Goal: Information Seeking & Learning: Learn about a topic

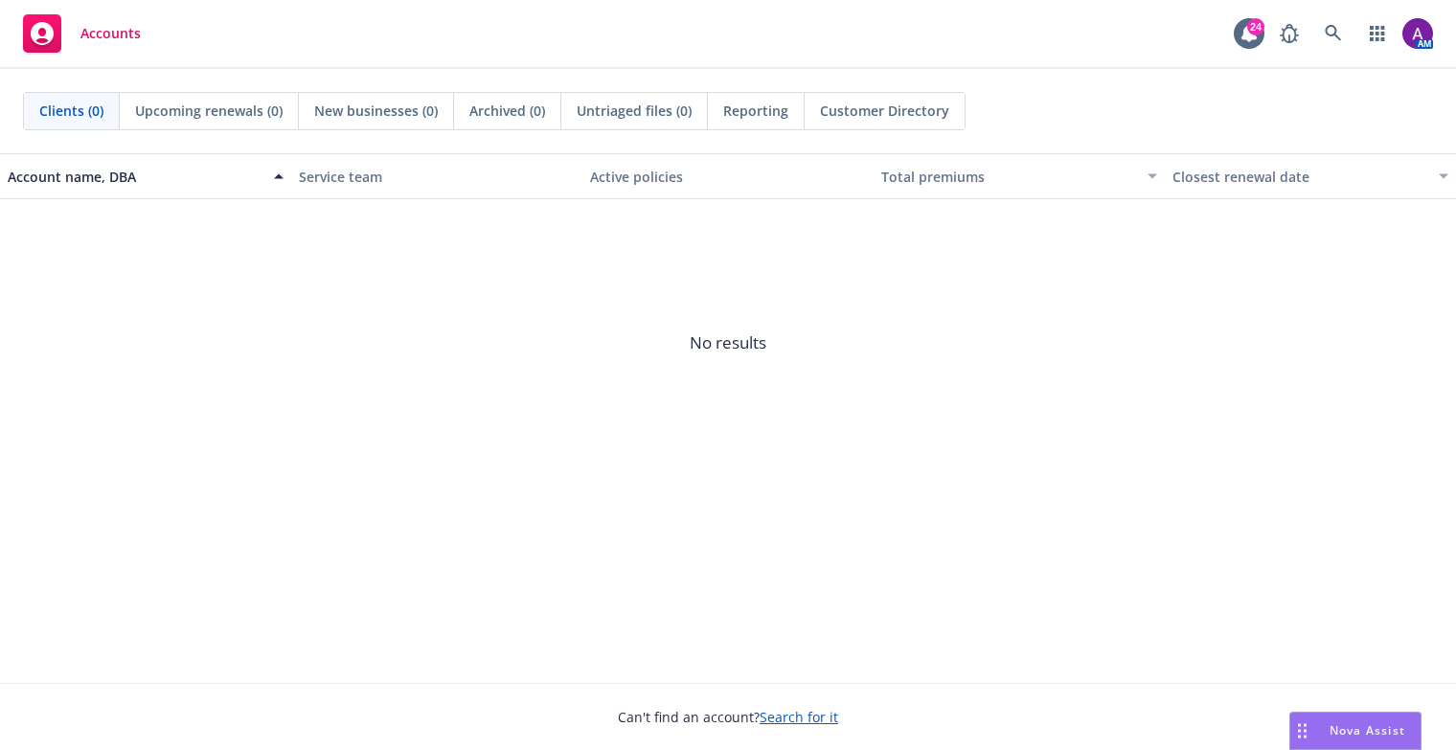
click at [1316, 728] on div "Nova Assist" at bounding box center [1367, 730] width 106 height 16
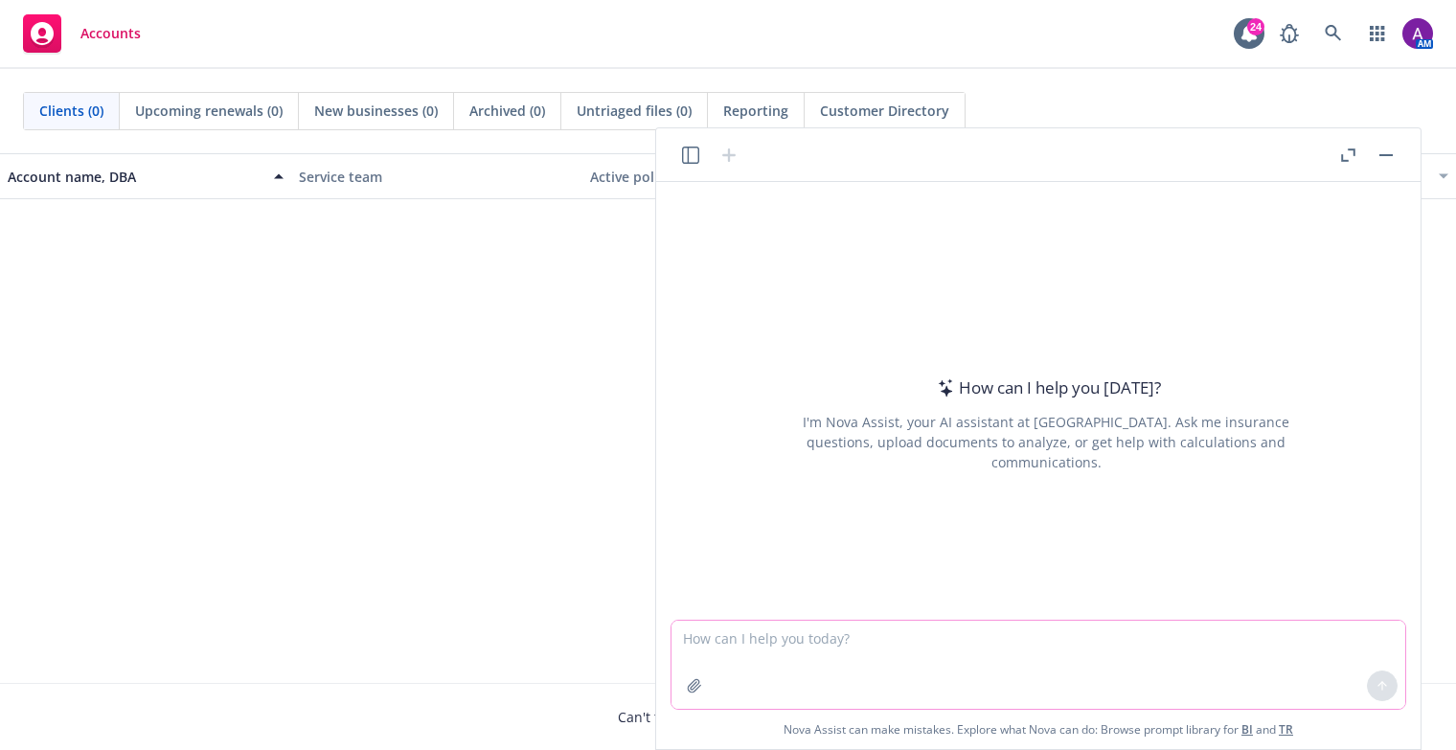
click at [925, 644] on textarea at bounding box center [1038, 665] width 734 height 88
type textarea "benchmarking waiting periods"
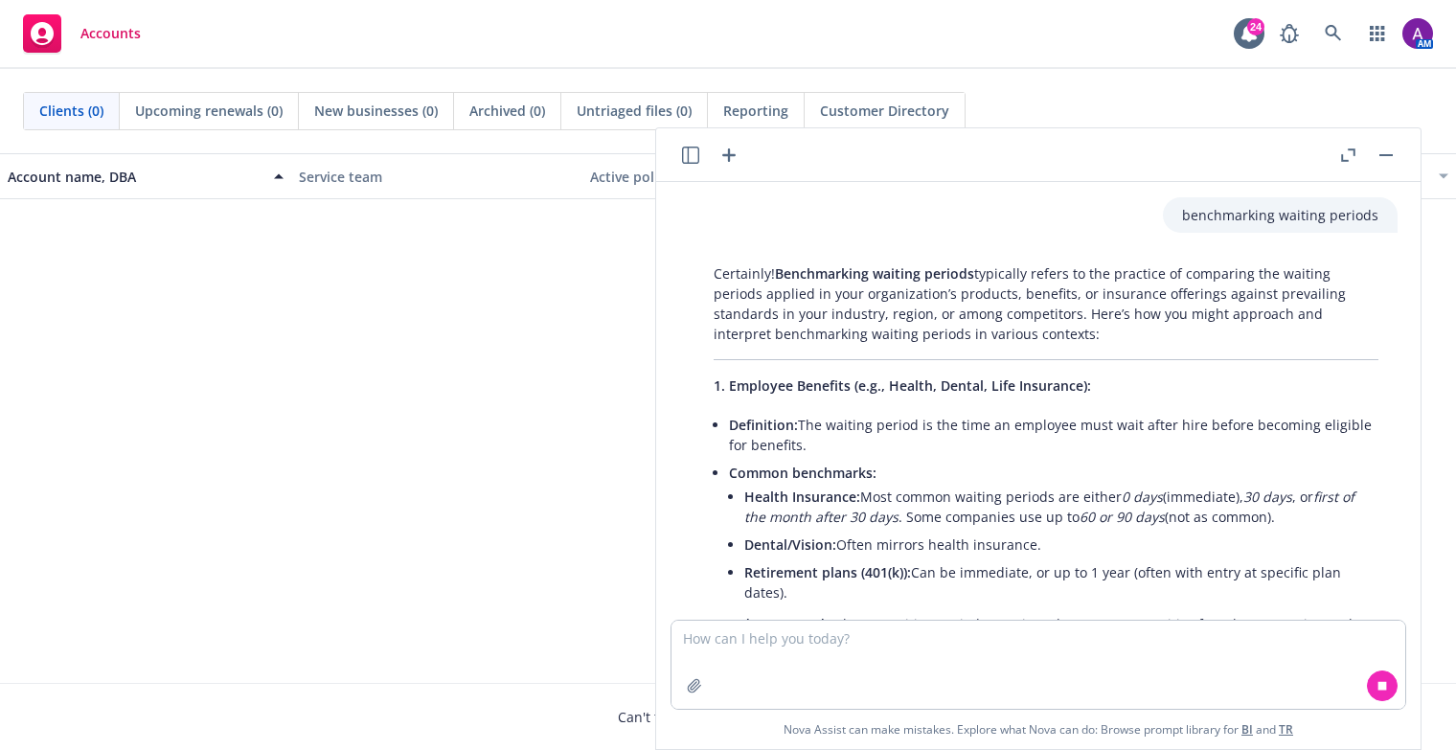
click at [1356, 156] on button "button" at bounding box center [1347, 155] width 23 height 23
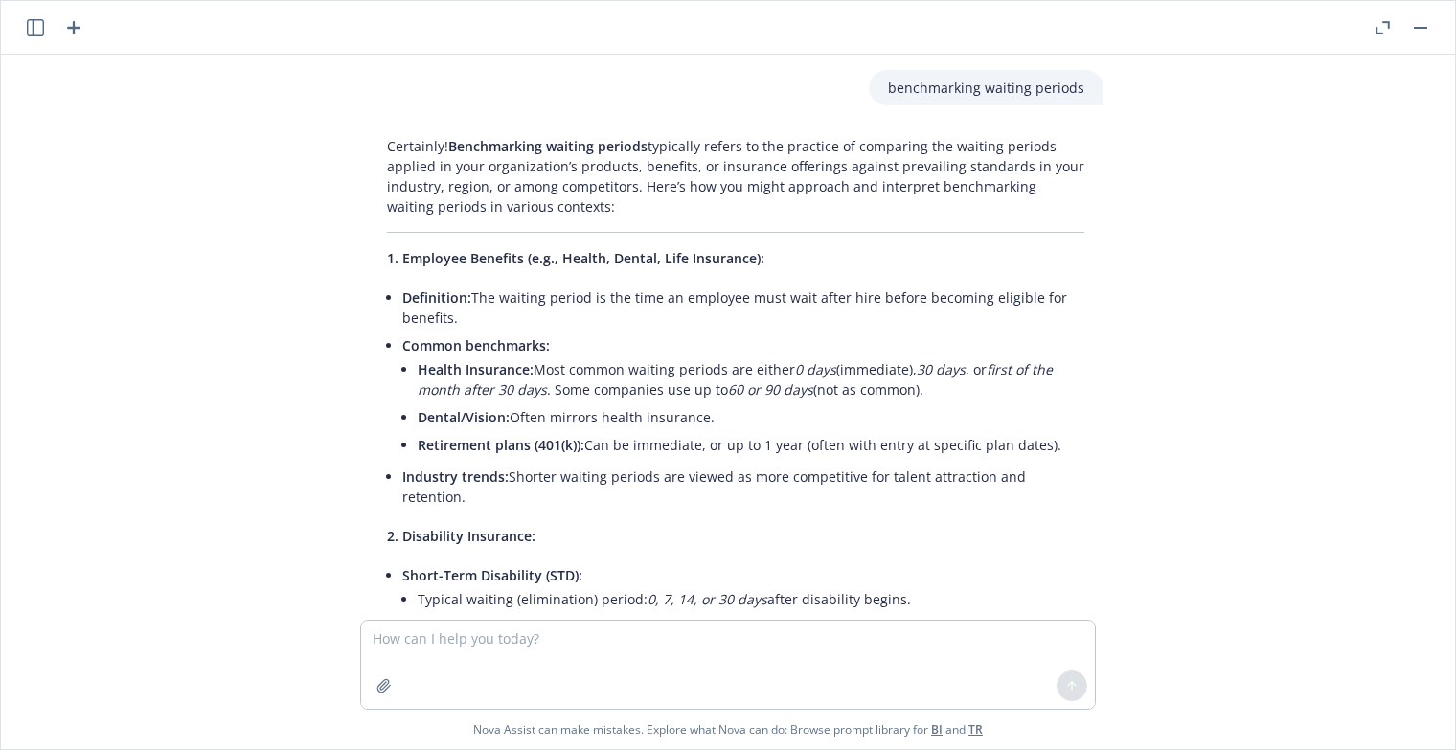
click at [77, 27] on icon "button" at bounding box center [73, 27] width 13 height 13
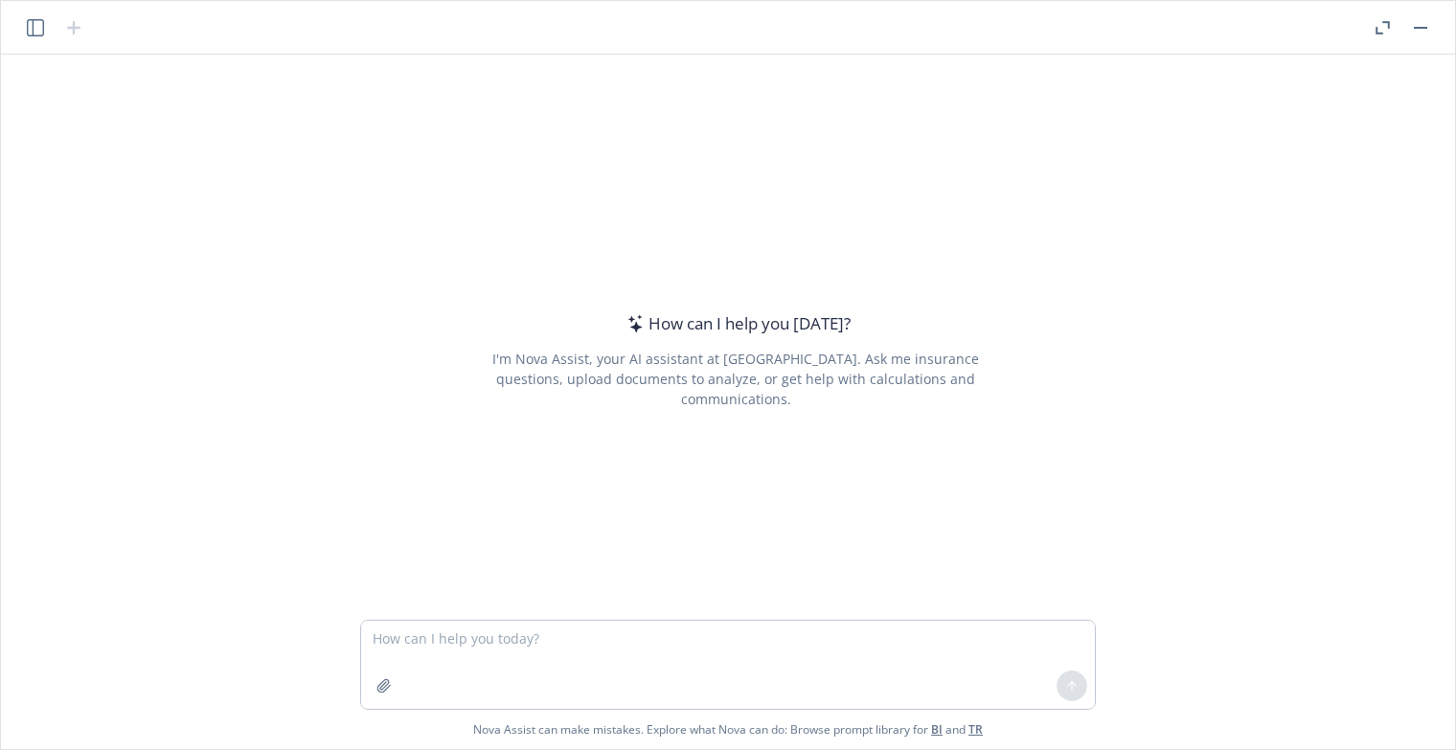
click at [31, 21] on icon "button" at bounding box center [35, 27] width 17 height 17
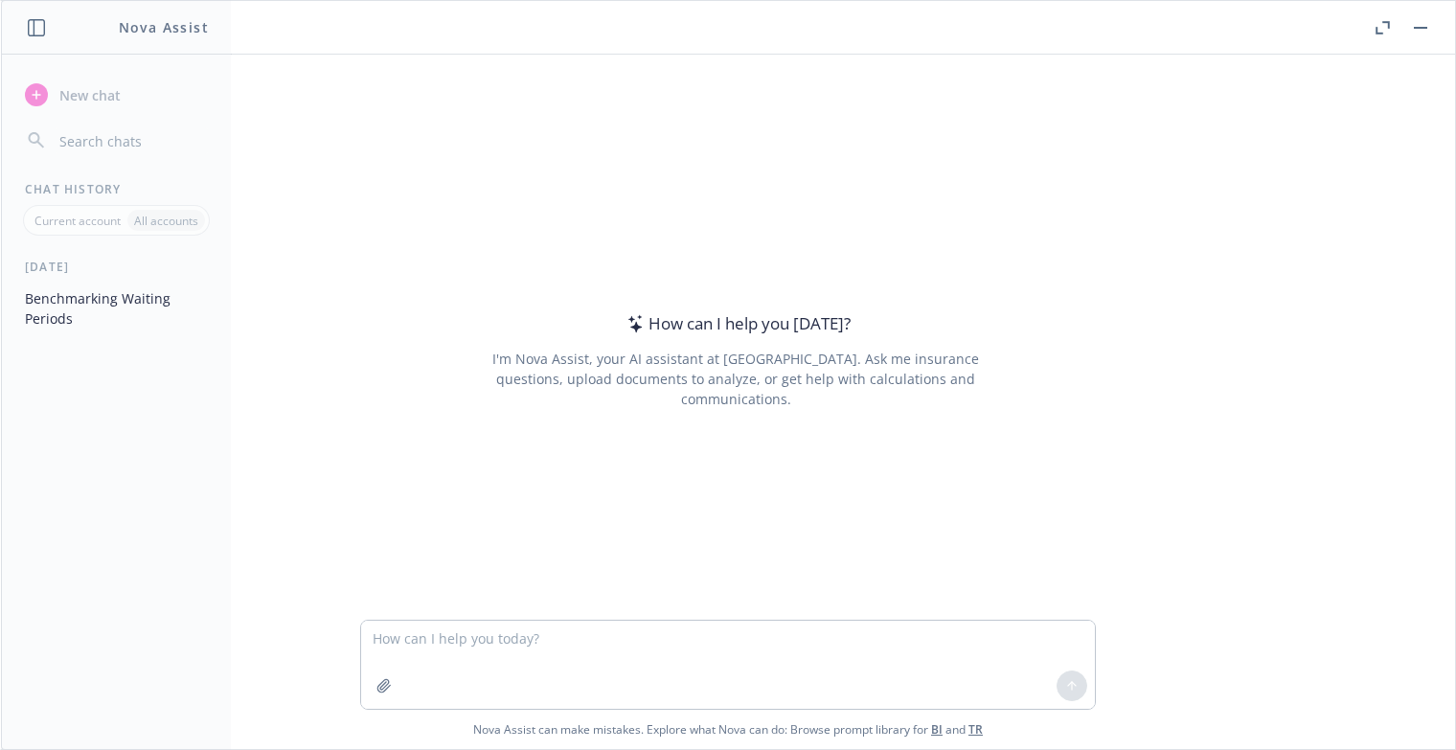
click at [283, 136] on div "How can I help you [DATE]? I'm Nova Assist, your AI assistant at Newfront. Ask …" at bounding box center [728, 337] width 1438 height 565
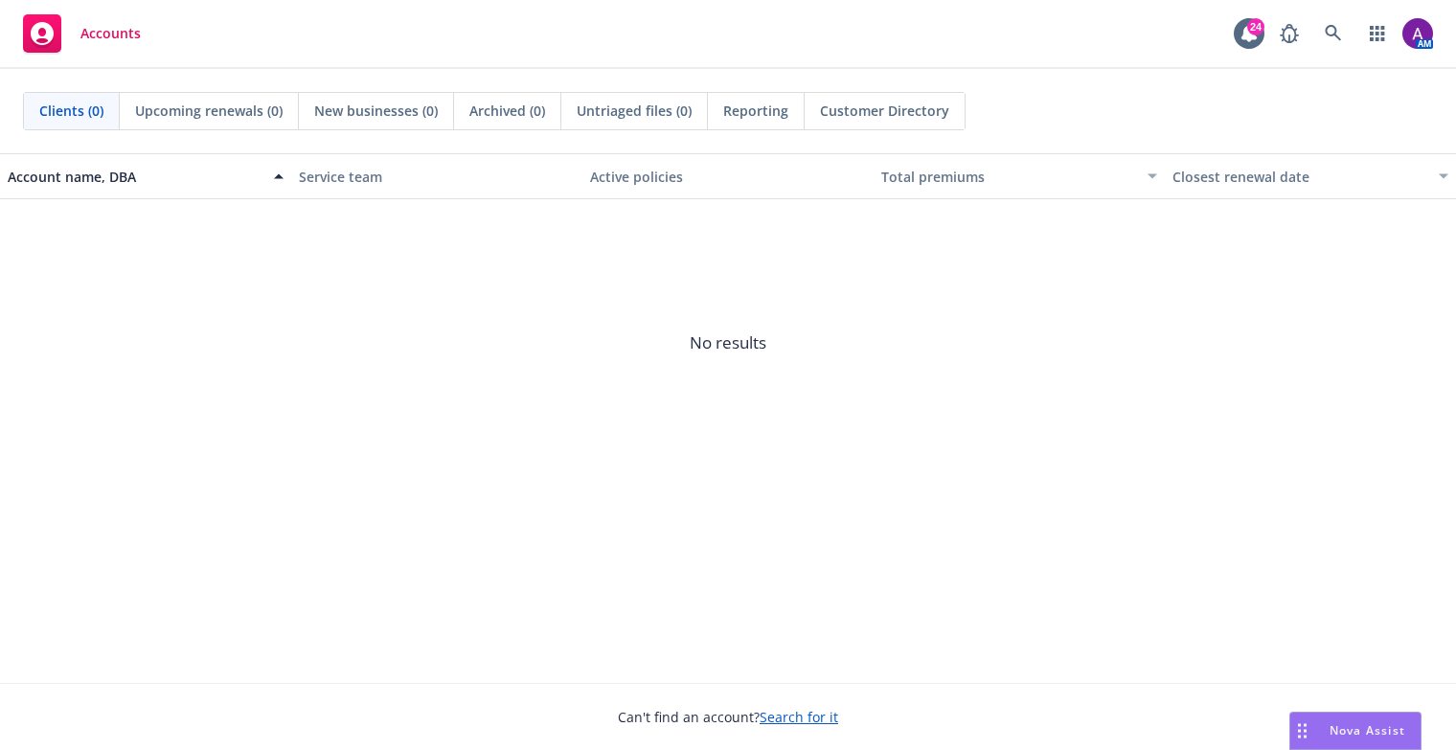
click at [1305, 727] on icon "Drag to move" at bounding box center [1302, 730] width 9 height 15
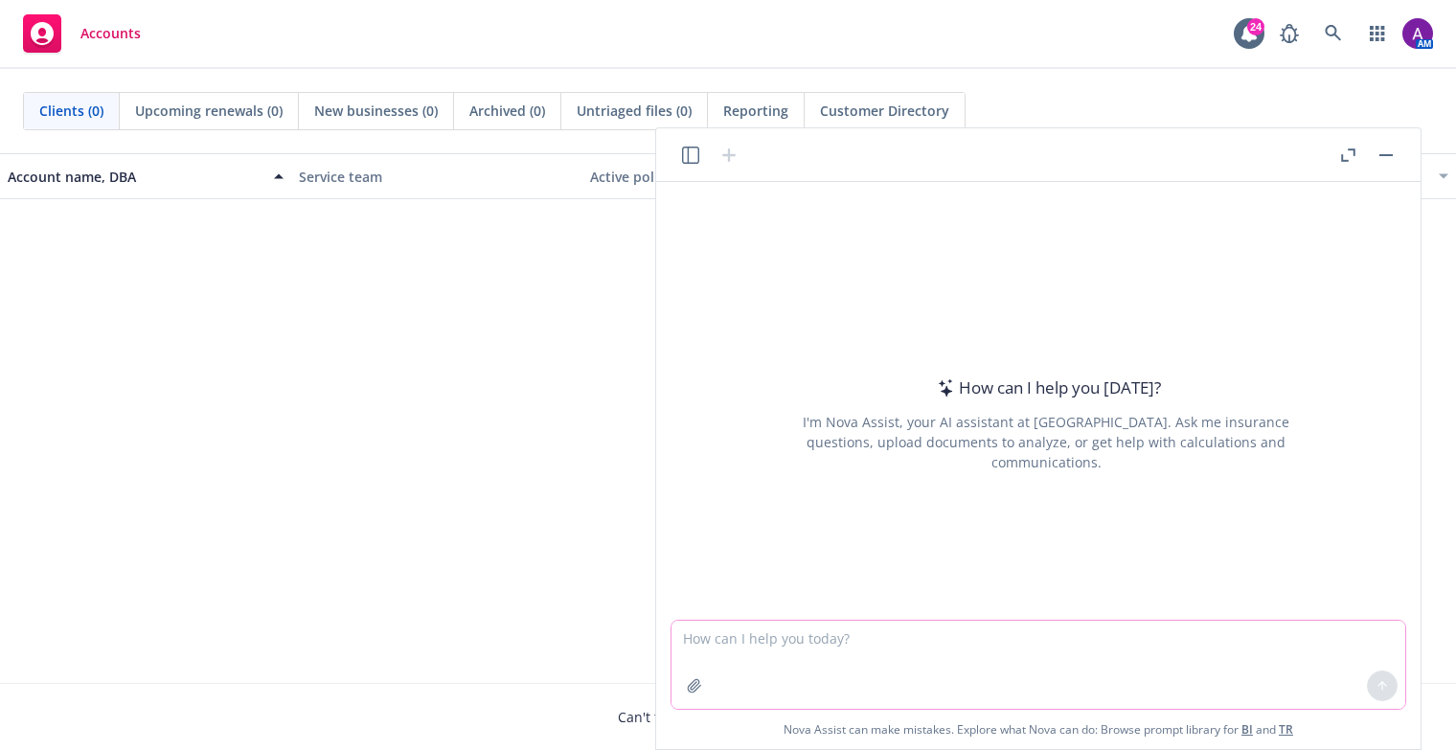
click at [1051, 650] on textarea at bounding box center [1038, 665] width 734 height 88
type textarea "benchmarking"
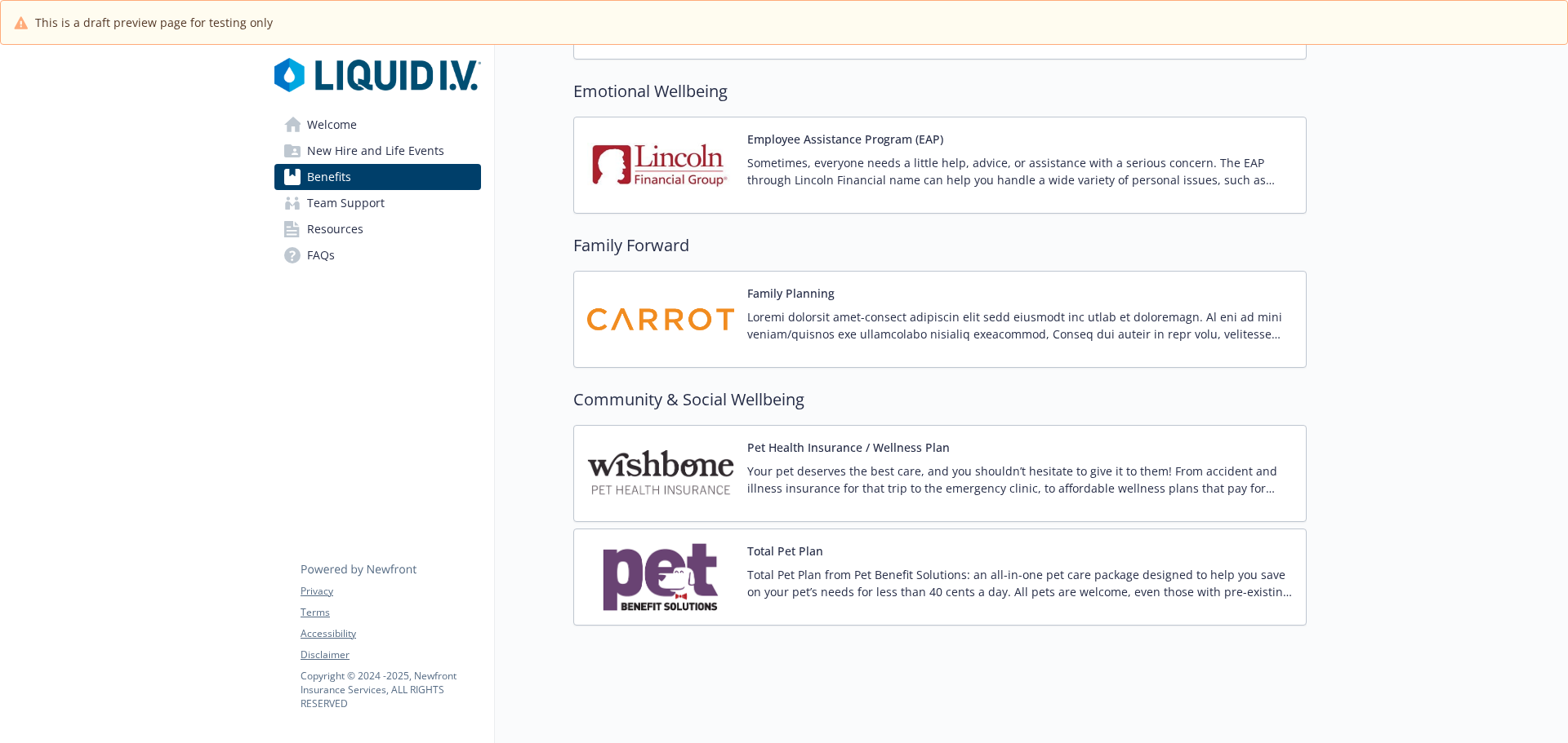
scroll to position [3170, 0]
click at [848, 544] on div "Total Pet Plan Total Pet Plan from Pet Benefit Solutions: an all-in-one pet car…" at bounding box center [1020, 577] width 546 height 69
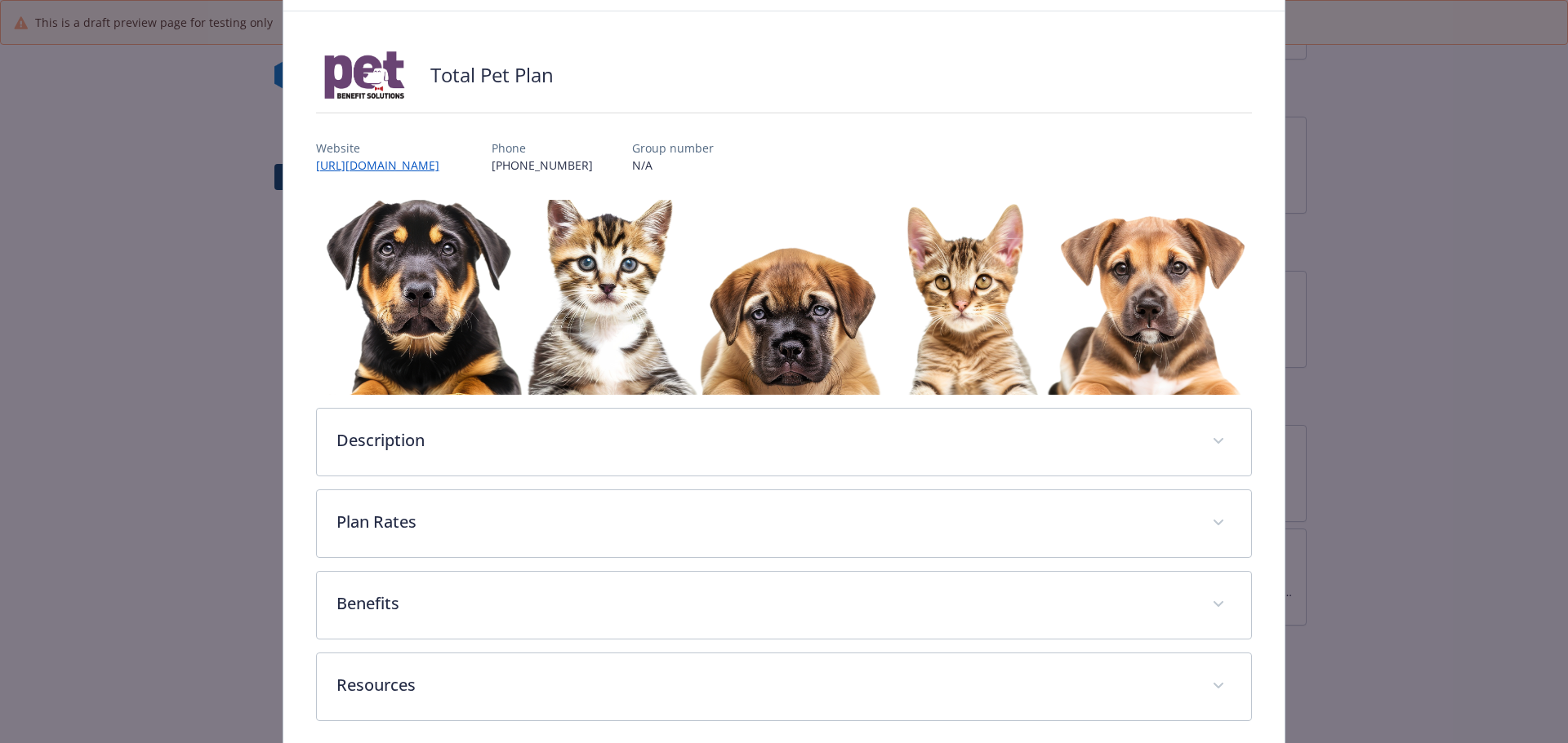
scroll to position [144, 0]
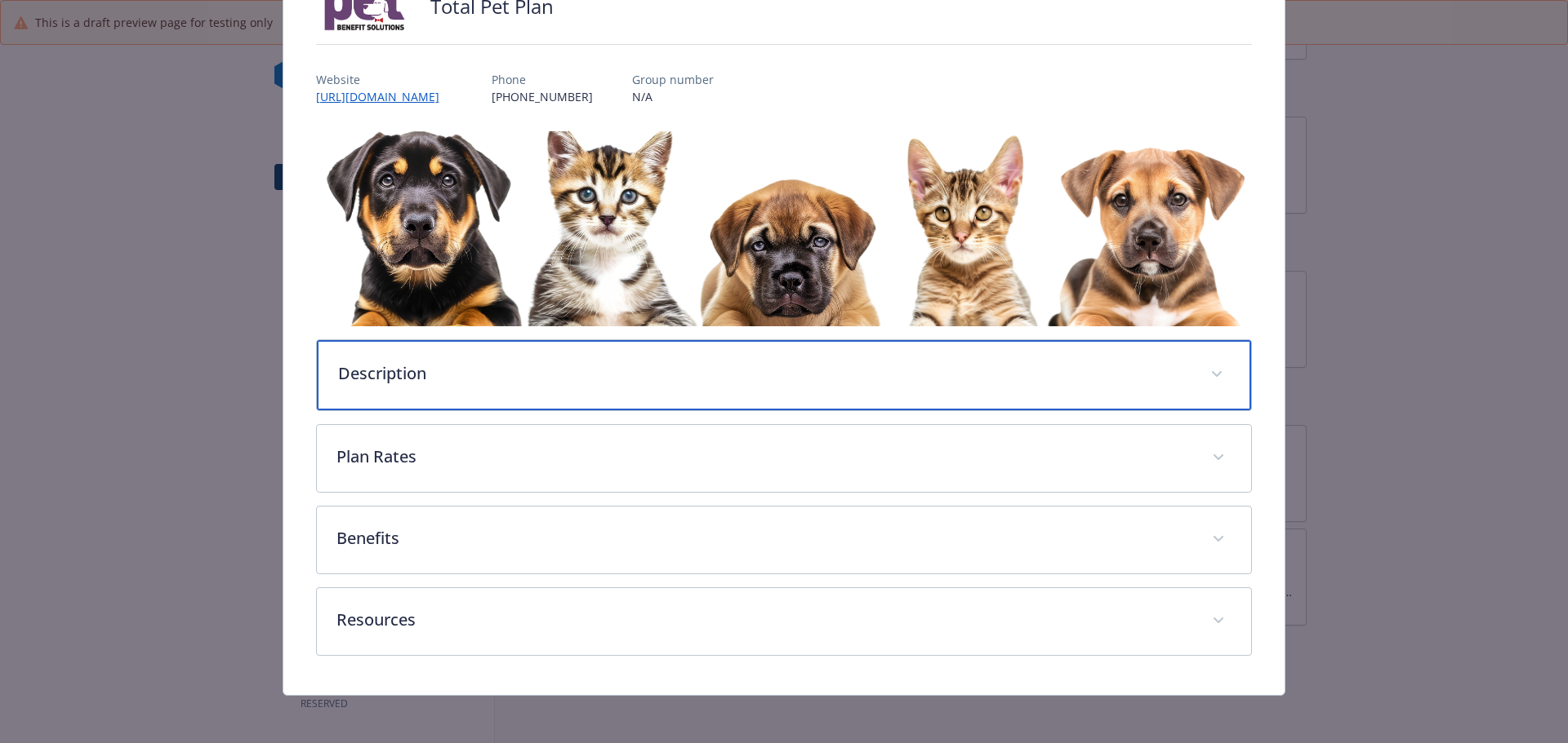
click at [377, 398] on div "Description" at bounding box center [784, 375] width 935 height 70
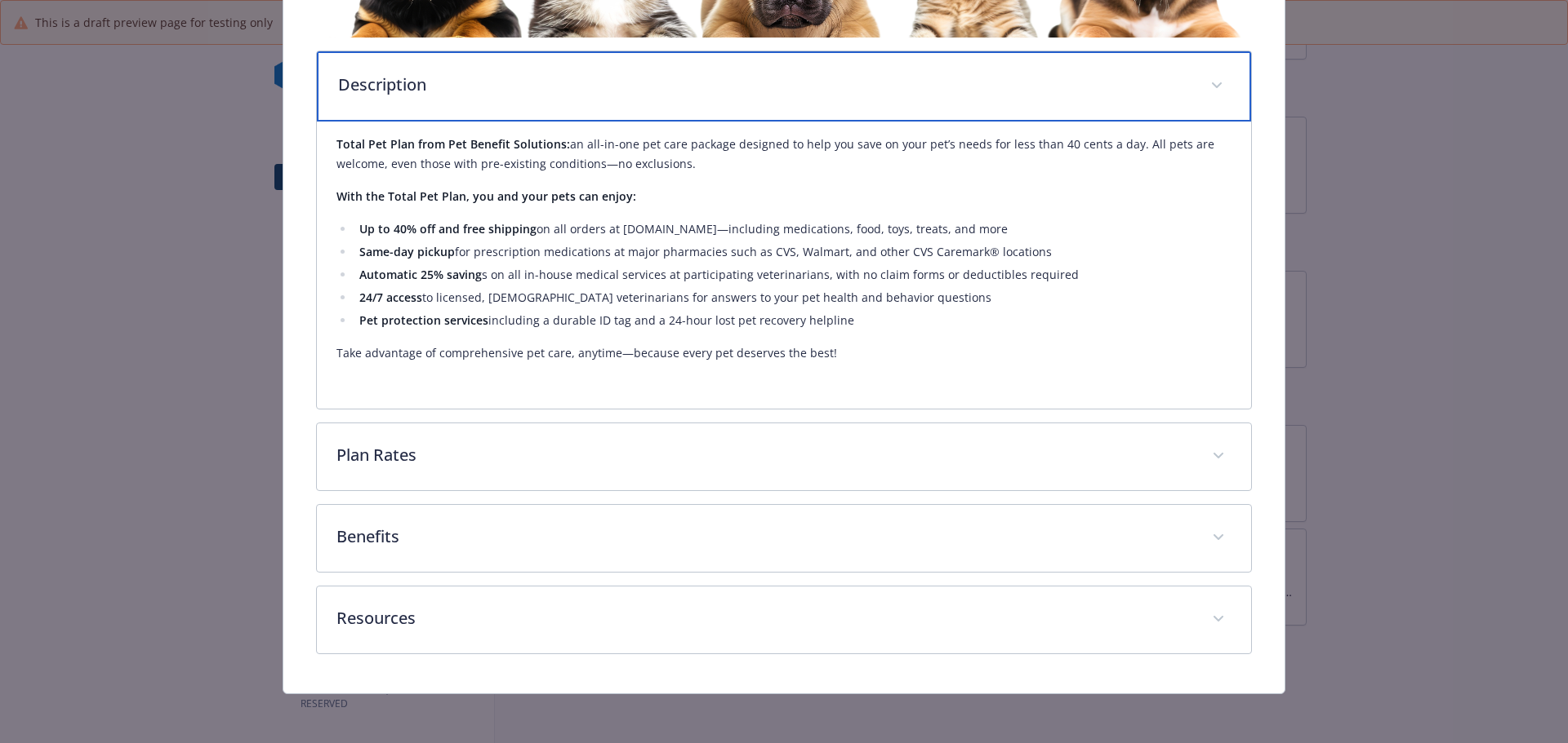
scroll to position [434, 0]
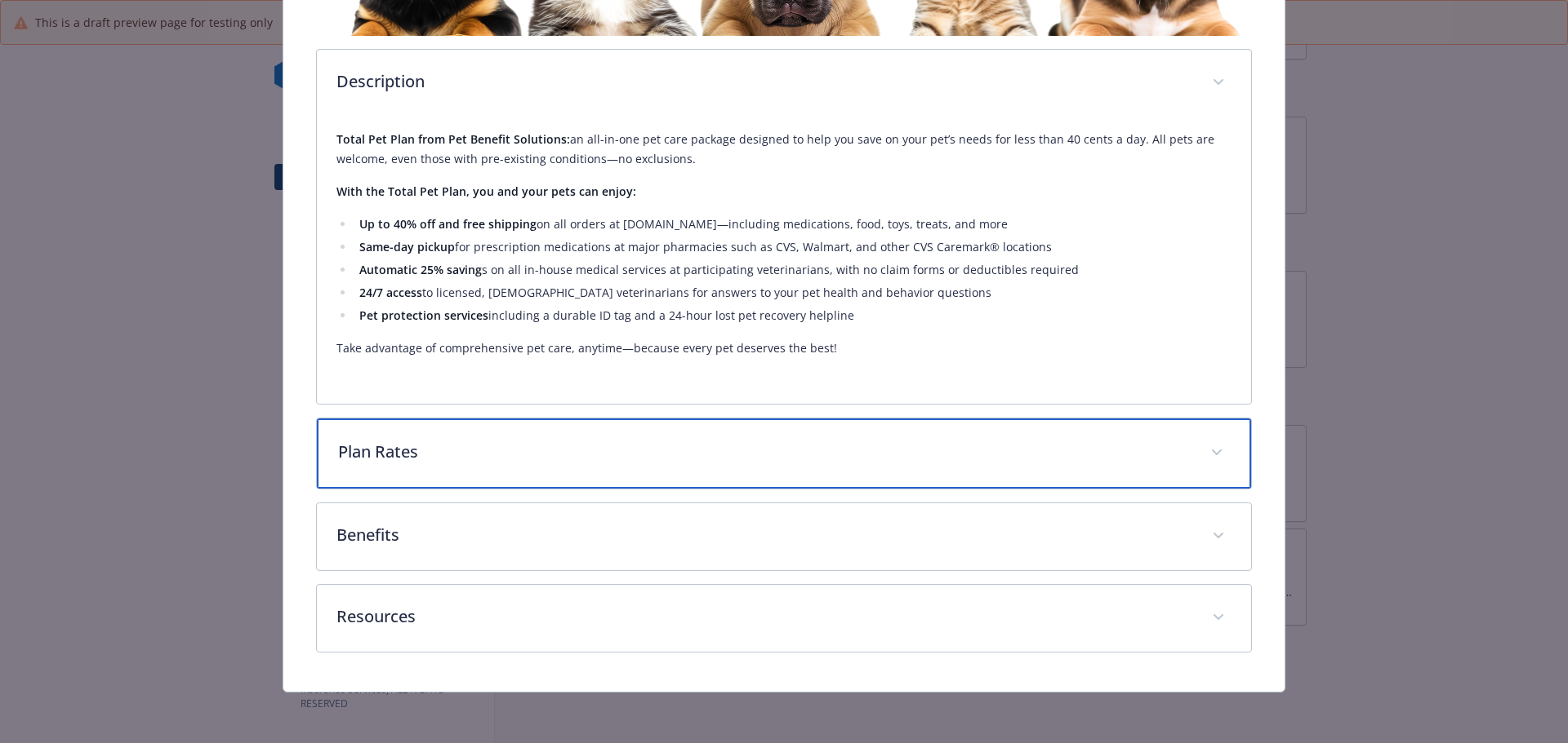
click at [376, 452] on p "Plan Rates" at bounding box center [764, 452] width 853 height 25
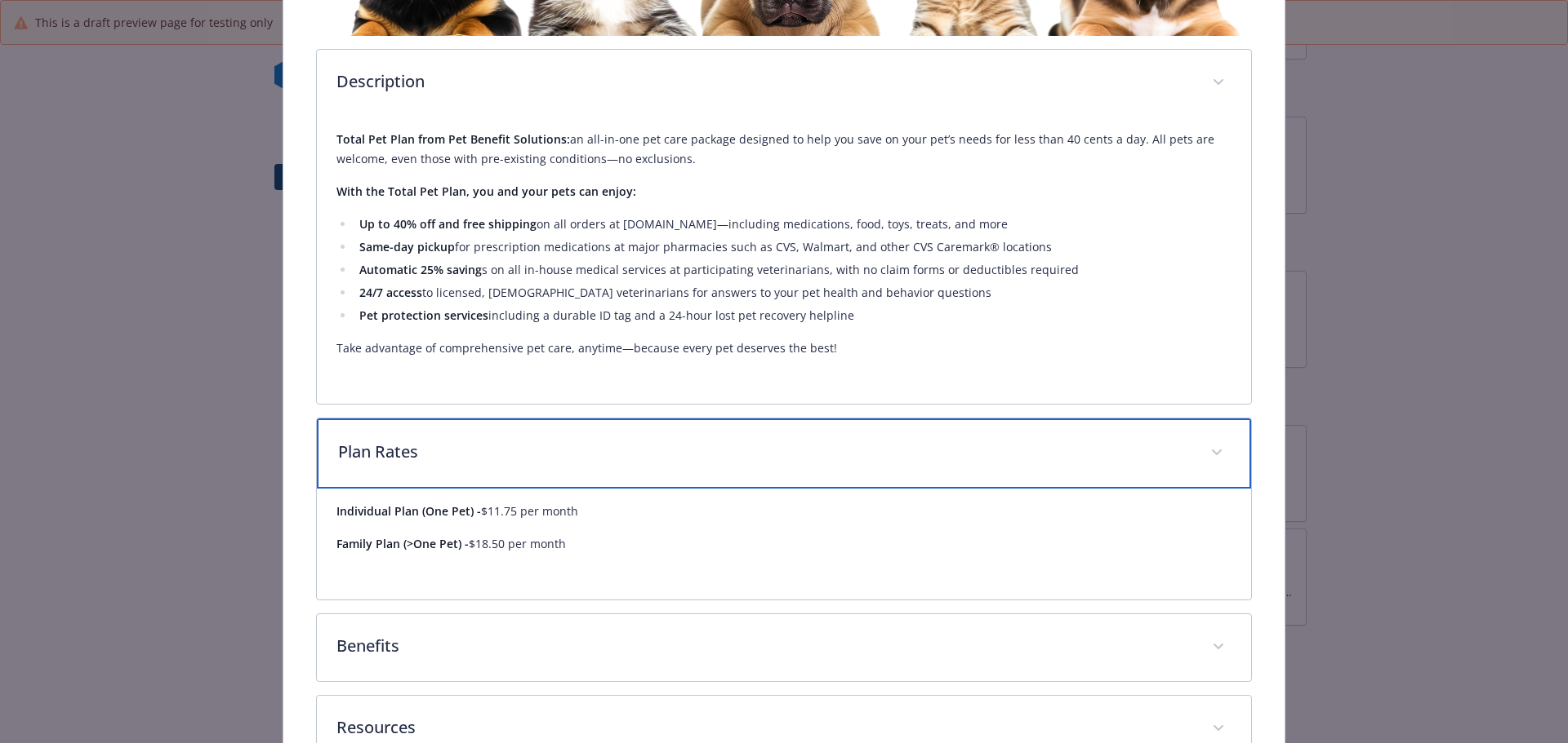
scroll to position [545, 0]
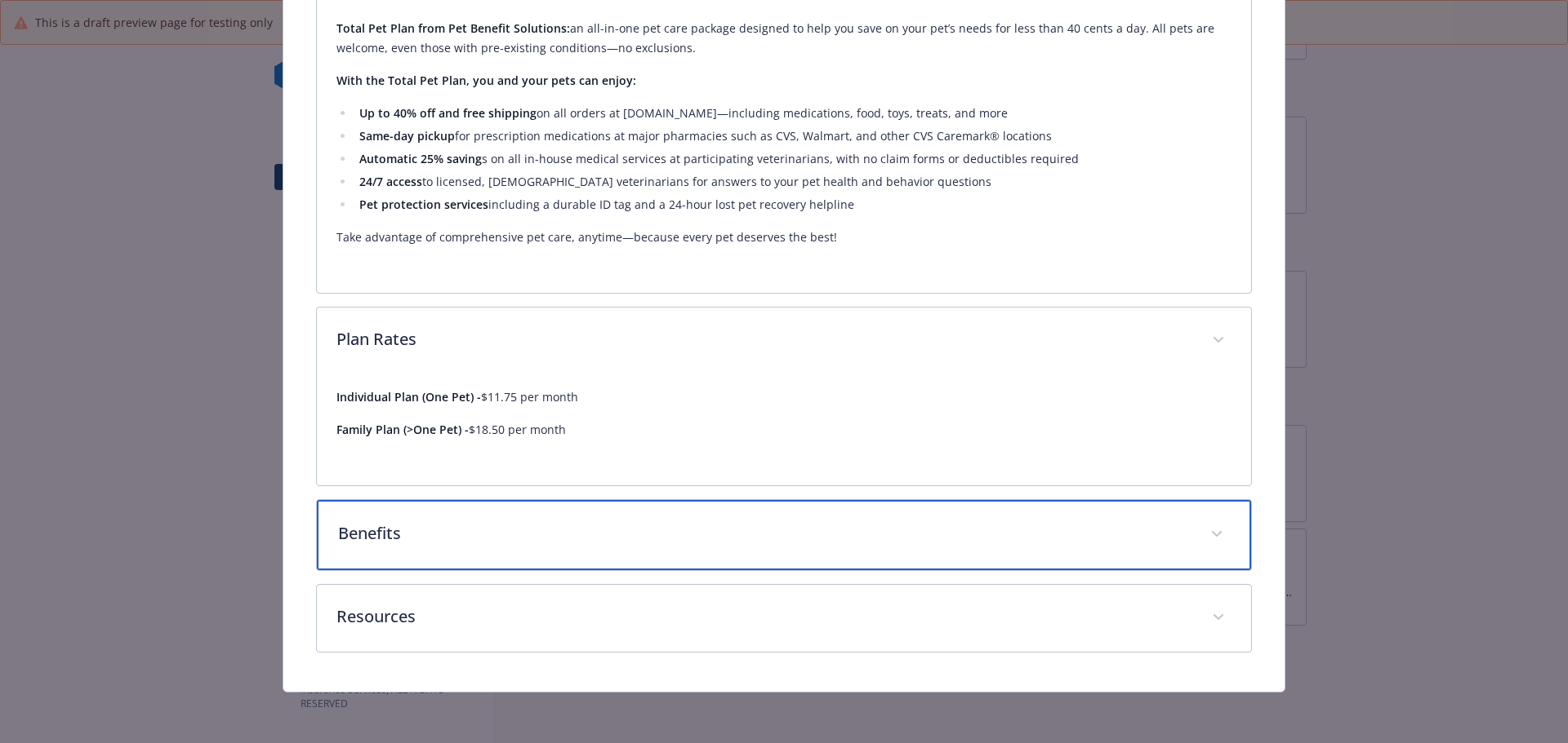
click at [372, 530] on p "Benefits" at bounding box center [764, 533] width 853 height 25
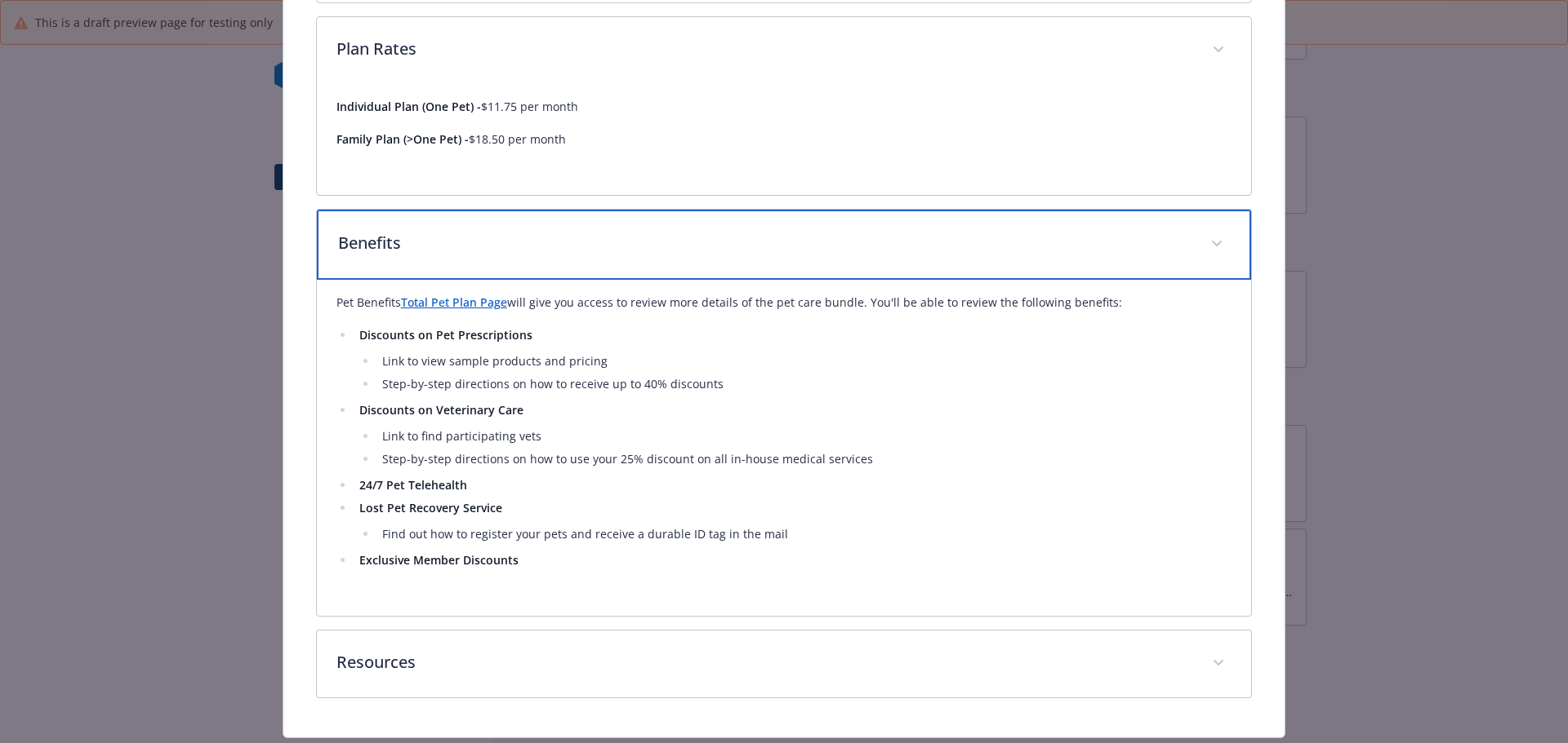
scroll to position [881, 0]
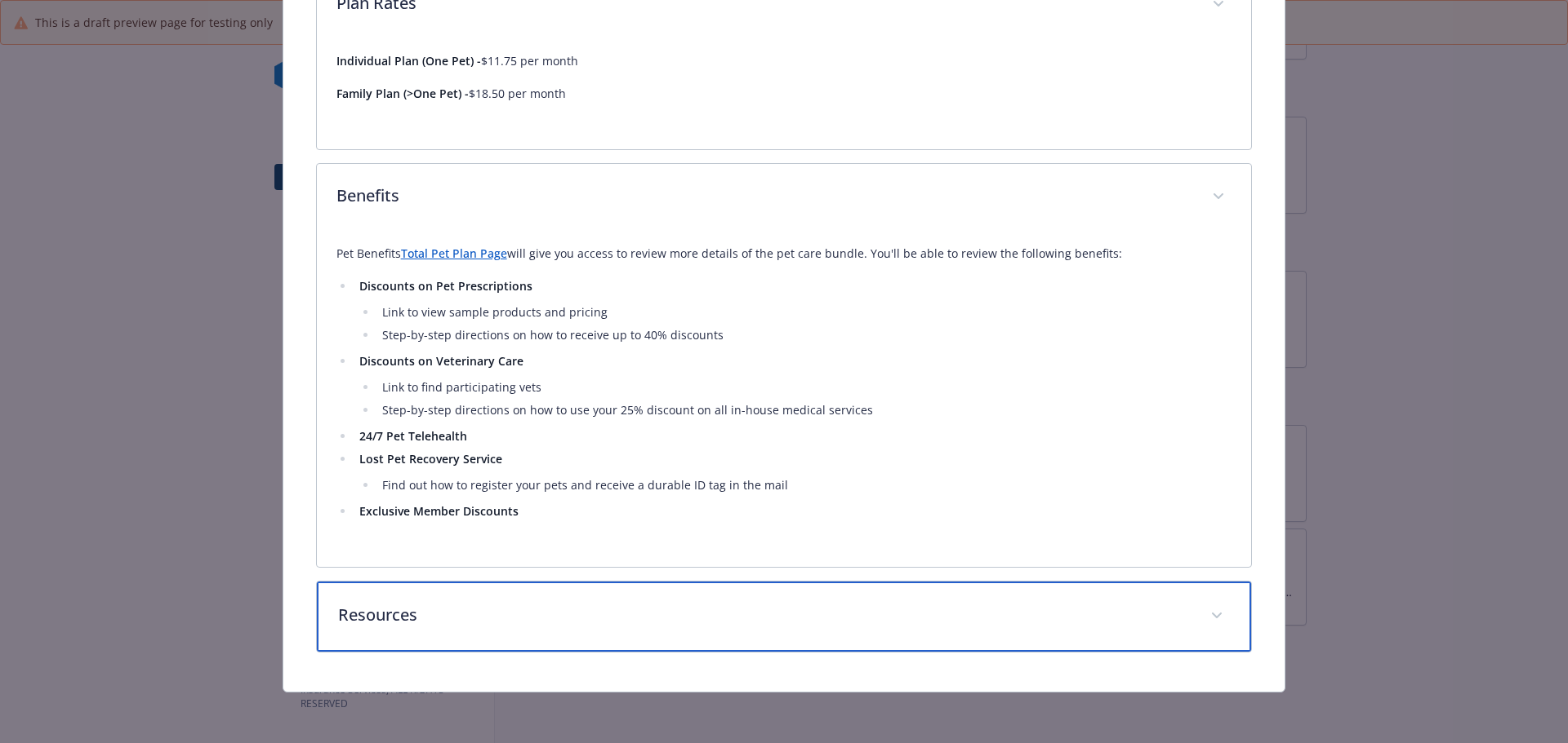
click at [370, 614] on p "Resources" at bounding box center [764, 615] width 853 height 25
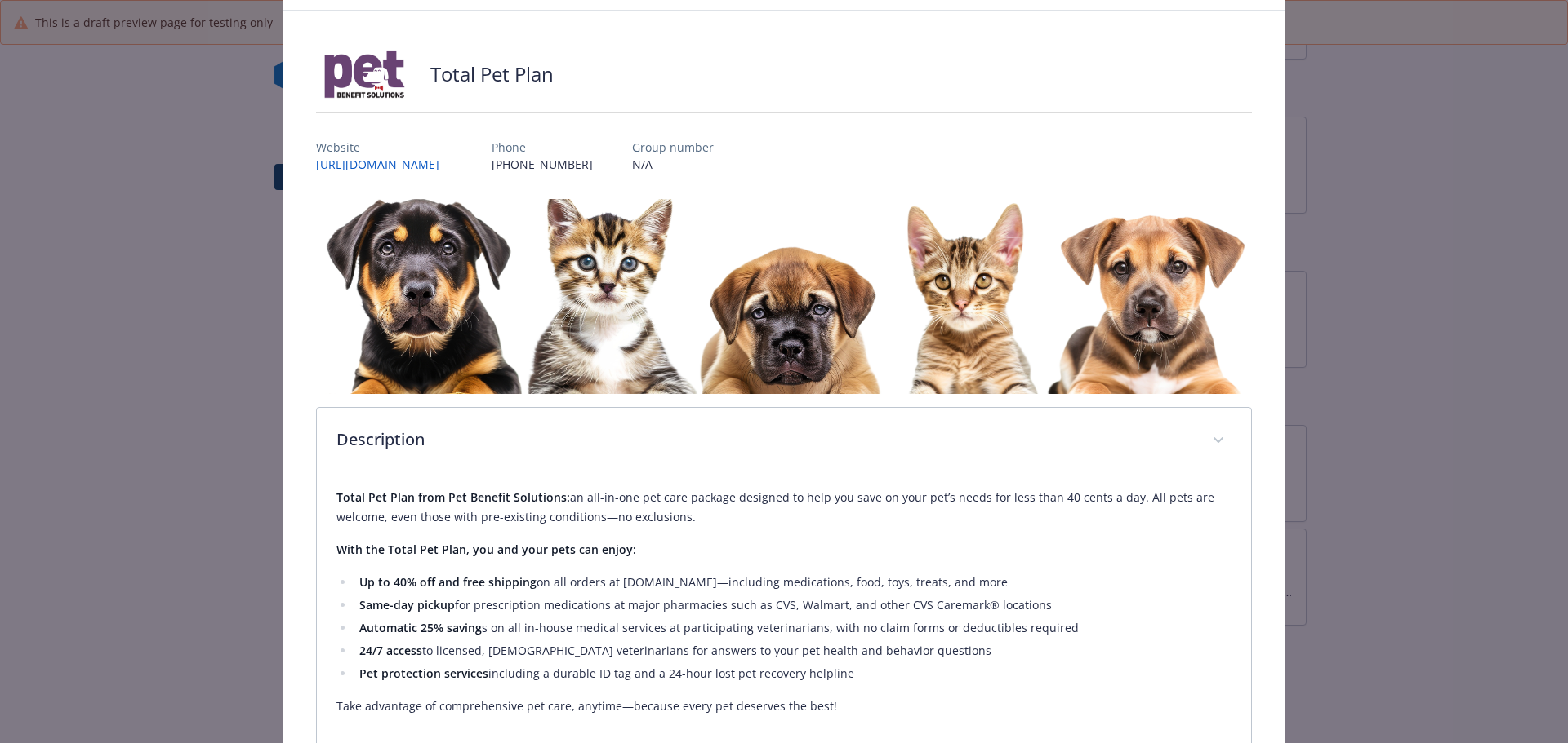
scroll to position [0, 0]
